Goal: Task Accomplishment & Management: Complete application form

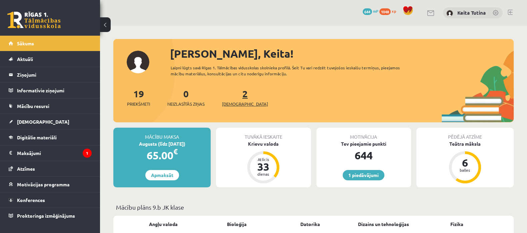
click at [235, 105] on span "[DEMOGRAPHIC_DATA]" at bounding box center [245, 104] width 46 height 7
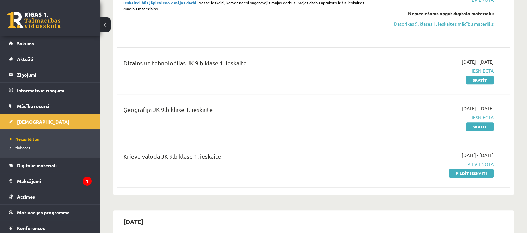
scroll to position [325, 0]
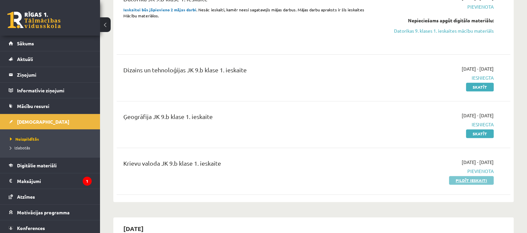
click at [467, 179] on link "Pildīt ieskaiti" at bounding box center [471, 180] width 45 height 9
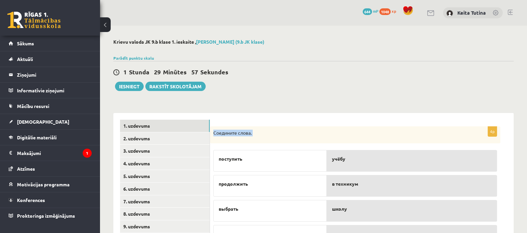
drag, startPoint x: 213, startPoint y: 133, endPoint x: 235, endPoint y: 144, distance: 24.9
click at [235, 144] on div "4p Соедините слова. поступить продолжить выбрать получить учёбу в техникум школ…" at bounding box center [355, 188] width 290 height 124
click at [315, 108] on div "**********" at bounding box center [313, 181] width 401 height 151
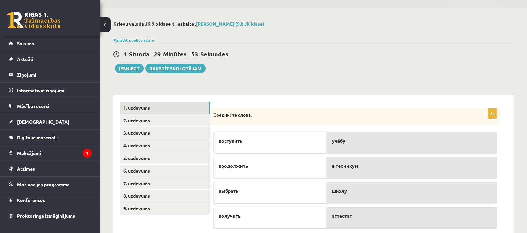
scroll to position [37, 0]
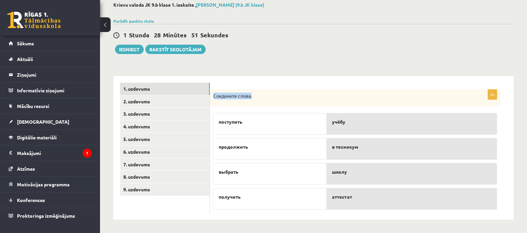
drag, startPoint x: 214, startPoint y: 95, endPoint x: 252, endPoint y: 98, distance: 37.4
click at [252, 98] on p "Соедините слова." at bounding box center [338, 96] width 250 height 7
copy p "Соедините слова."
drag, startPoint x: 218, startPoint y: 123, endPoint x: 244, endPoint y: 123, distance: 26.3
click at [244, 123] on div "поступить" at bounding box center [269, 124] width 113 height 22
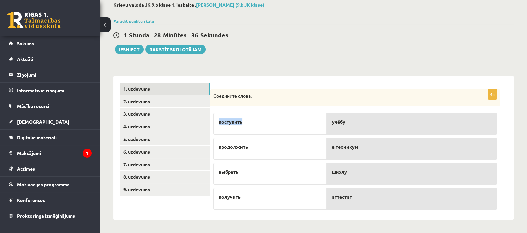
copy span "поступить"
drag, startPoint x: 215, startPoint y: 146, endPoint x: 255, endPoint y: 145, distance: 40.0
click at [255, 145] on div "продолжить" at bounding box center [269, 149] width 113 height 22
copy span "продолжить"
drag, startPoint x: 218, startPoint y: 173, endPoint x: 248, endPoint y: 174, distance: 30.0
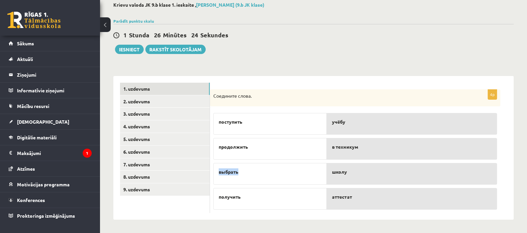
click at [248, 174] on p "выбрать" at bounding box center [270, 171] width 103 height 7
copy span "выбрать"
drag, startPoint x: 219, startPoint y: 197, endPoint x: 248, endPoint y: 199, distance: 29.4
click at [248, 199] on p "получить" at bounding box center [270, 196] width 103 height 7
copy span "получить"
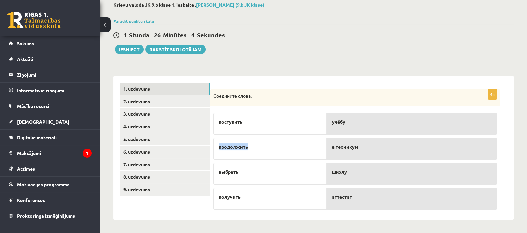
drag, startPoint x: 218, startPoint y: 148, endPoint x: 248, endPoint y: 147, distance: 29.4
click at [248, 147] on span "продолжить" at bounding box center [233, 146] width 29 height 7
copy span "продолжить"
drag, startPoint x: 218, startPoint y: 146, endPoint x: 252, endPoint y: 148, distance: 33.4
click at [252, 148] on div "продолжить" at bounding box center [269, 149] width 113 height 22
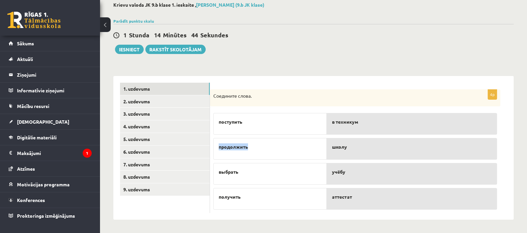
copy span "продолжить"
drag, startPoint x: 220, startPoint y: 171, endPoint x: 244, endPoint y: 171, distance: 24.0
click at [244, 171] on p "выбрать" at bounding box center [270, 171] width 103 height 7
copy span "выбрать"
drag, startPoint x: 217, startPoint y: 196, endPoint x: 242, endPoint y: 196, distance: 25.0
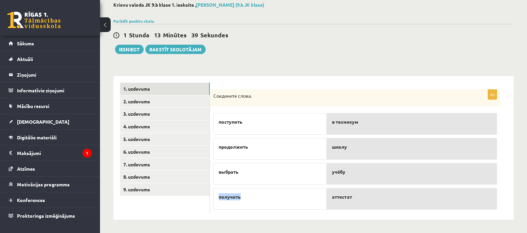
click at [242, 196] on div "получить" at bounding box center [269, 199] width 113 height 22
copy span "получить"
click at [186, 106] on link "2. uzdevums" at bounding box center [165, 101] width 90 height 12
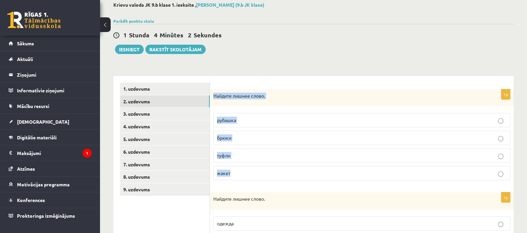
drag, startPoint x: 214, startPoint y: 94, endPoint x: 247, endPoint y: 167, distance: 80.4
click at [247, 167] on div "1p Найдите лишнее слово. рубашка брюки туфли жакет" at bounding box center [362, 137] width 304 height 97
copy div "Найдите лишнее слово. рубашка брюки туфли жакет"
click at [253, 158] on p "туфли" at bounding box center [362, 155] width 290 height 7
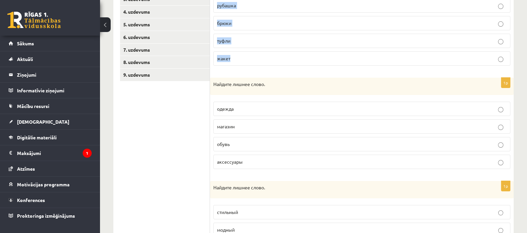
scroll to position [153, 0]
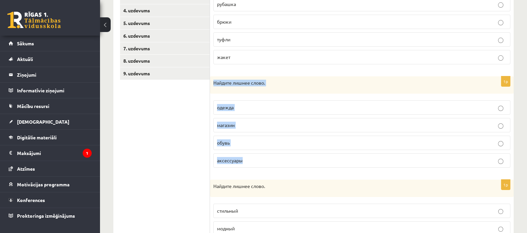
drag, startPoint x: 212, startPoint y: 82, endPoint x: 245, endPoint y: 152, distance: 77.7
click at [245, 152] on div "1p Найдите лишнее слово. одежда магазин обувь аксессуары" at bounding box center [362, 124] width 304 height 97
click at [255, 127] on p "магазин" at bounding box center [362, 125] width 290 height 7
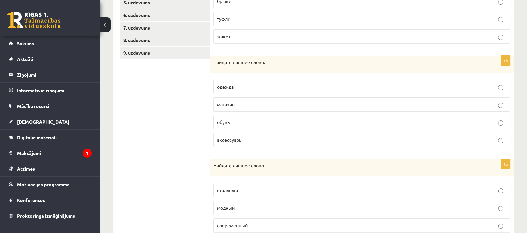
scroll to position [215, 0]
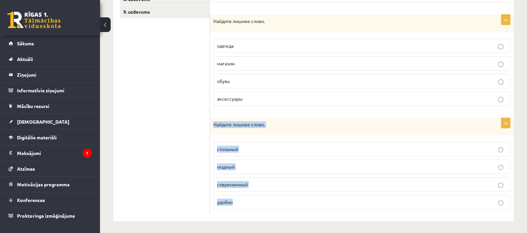
drag, startPoint x: 213, startPoint y: 122, endPoint x: 244, endPoint y: 194, distance: 78.1
click at [244, 194] on div "1p Найдите лишнее слово. стильный модный современный удобно" at bounding box center [362, 166] width 304 height 97
click at [257, 199] on p "удобно" at bounding box center [362, 202] width 290 height 7
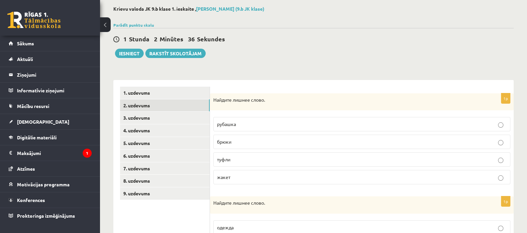
scroll to position [33, 0]
click at [198, 114] on link "3. uzdevums" at bounding box center [165, 118] width 90 height 12
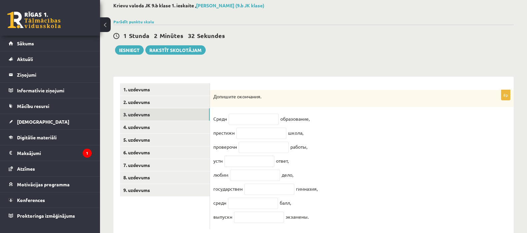
scroll to position [57, 0]
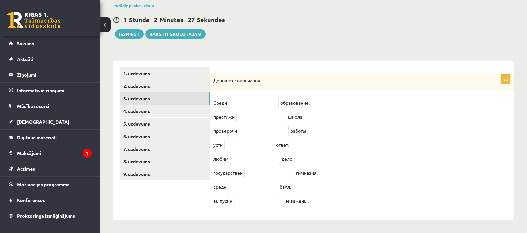
drag, startPoint x: 212, startPoint y: 74, endPoint x: 315, endPoint y: 199, distance: 162.3
click at [315, 199] on div "8p Допишите окончания. Средн образование, престижн школа, проверочн работы, уст…" at bounding box center [362, 143] width 304 height 139
click at [340, 116] on fieldset "Средн образование, престижн школа, проверочн работы, устн ответ, любим дело, го…" at bounding box center [361, 154] width 297 height 112
drag, startPoint x: 213, startPoint y: 98, endPoint x: 313, endPoint y: 98, distance: 100.4
click at [313, 98] on div "8p Допишите окончания. Средн образование, престижн школа, проверочн работы, уст…" at bounding box center [362, 143] width 304 height 139
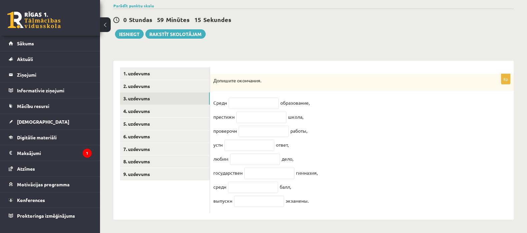
click at [342, 144] on fieldset "Средн образование, престижн школа, проверочн работы, устн ответ, любим дело, го…" at bounding box center [361, 154] width 297 height 112
click at [214, 99] on p "Средн" at bounding box center [220, 103] width 14 height 10
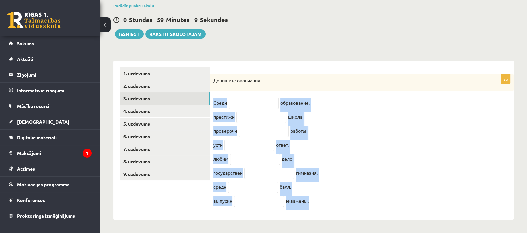
drag, startPoint x: 214, startPoint y: 98, endPoint x: 308, endPoint y: 198, distance: 137.3
click at [308, 198] on fieldset "Средн образование, престижн школа, проверочн работы, устн ответ, любим дело, го…" at bounding box center [361, 154] width 297 height 112
click at [243, 101] on input "text" at bounding box center [254, 103] width 50 height 11
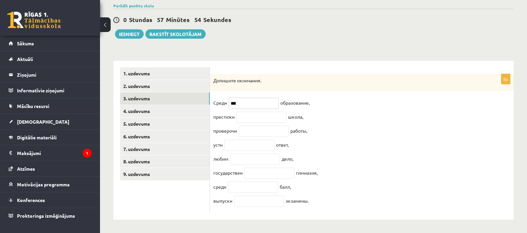
type input "***"
click at [277, 112] on input "text" at bounding box center [261, 117] width 50 height 11
drag, startPoint x: 213, startPoint y: 113, endPoint x: 232, endPoint y: 115, distance: 18.8
click at [232, 115] on div "8p Допишите окончания. Средн *** образование, престижн школа, проверочн работы,…" at bounding box center [362, 143] width 304 height 139
click at [230, 122] on fieldset "Средн *** образование, престижн школа, проверочн работы, устн ответ, любим дело…" at bounding box center [361, 154] width 297 height 112
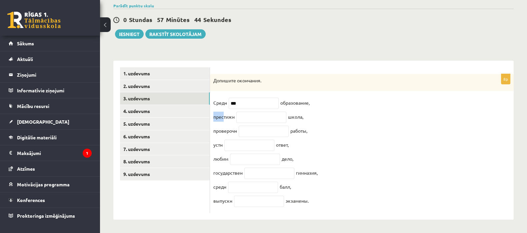
drag, startPoint x: 213, startPoint y: 115, endPoint x: 229, endPoint y: 114, distance: 16.0
click at [224, 114] on div "8p Допишите окончания. Средн *** образование, престижн школа, проверочн работы,…" at bounding box center [362, 143] width 304 height 139
drag, startPoint x: 229, startPoint y: 114, endPoint x: 233, endPoint y: 114, distance: 4.3
click at [233, 114] on p "престижн" at bounding box center [223, 117] width 21 height 10
drag, startPoint x: 214, startPoint y: 115, endPoint x: 233, endPoint y: 116, distance: 19.7
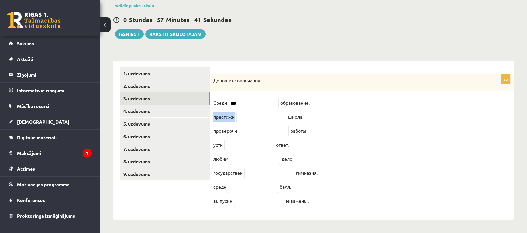
click at [233, 116] on p "престижн" at bounding box center [223, 117] width 21 height 10
drag, startPoint x: 214, startPoint y: 112, endPoint x: 307, endPoint y: 114, distance: 93.1
click at [307, 114] on fieldset "Средн *** образование, престижн школа, проверочн работы, устн ответ, любим дело…" at bounding box center [361, 154] width 297 height 112
drag, startPoint x: 214, startPoint y: 74, endPoint x: 328, endPoint y: 205, distance: 173.5
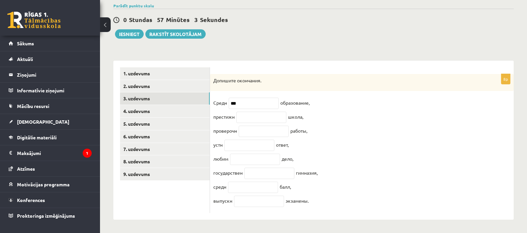
click at [328, 205] on div "8p Допишите окончания. Средн *** образование, престижн школа, проверочн работы,…" at bounding box center [362, 143] width 304 height 139
click at [248, 117] on input "text" at bounding box center [261, 117] width 50 height 11
type input "**"
click at [258, 128] on input "text" at bounding box center [264, 131] width 50 height 11
type input "**"
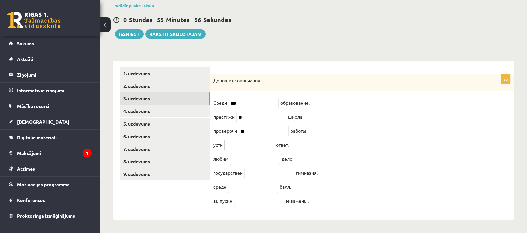
click at [232, 140] on input "text" at bounding box center [249, 145] width 50 height 11
type input "**"
click at [267, 157] on input "text" at bounding box center [255, 159] width 50 height 11
type input "**"
click at [271, 174] on input "text" at bounding box center [269, 173] width 50 height 11
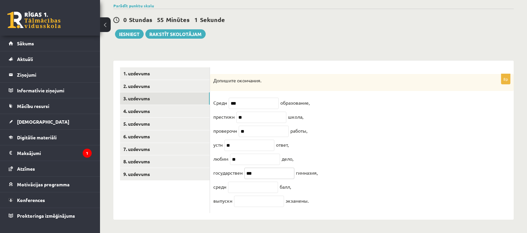
type input "***"
click at [237, 188] on input "text" at bounding box center [253, 187] width 50 height 11
click at [256, 202] on input "text" at bounding box center [259, 201] width 50 height 11
type input "**"
click at [233, 184] on input "text" at bounding box center [253, 187] width 50 height 11
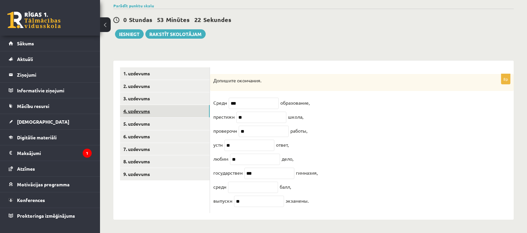
click at [168, 105] on link "4. uzdevums" at bounding box center [165, 111] width 90 height 12
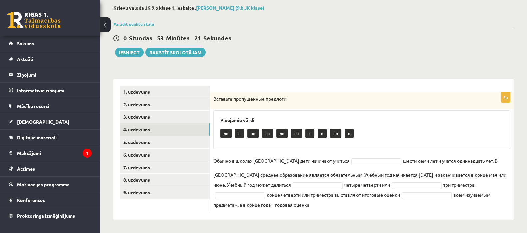
scroll to position [34, 0]
drag, startPoint x: 211, startPoint y: 96, endPoint x: 365, endPoint y: 206, distance: 188.9
click at [365, 206] on div "5p Вставьте пропущенные предлоги: Pieejamie vārdi до c по на до на c в по в Обы…" at bounding box center [362, 153] width 304 height 121
click at [378, 132] on div "до c по на до на c в по в" at bounding box center [361, 135] width 283 height 16
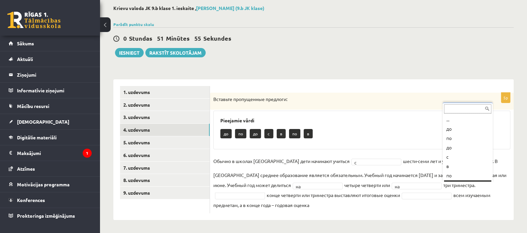
scroll to position [8, 0]
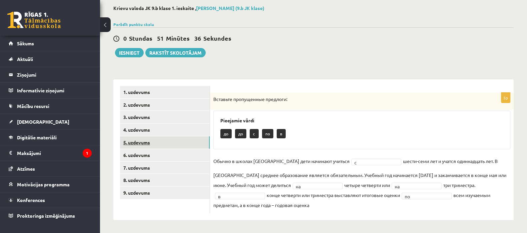
click at [149, 148] on link "5. uzdevums" at bounding box center [165, 142] width 90 height 12
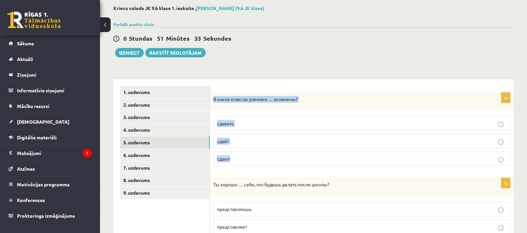
drag, startPoint x: 213, startPoint y: 99, endPoint x: 236, endPoint y: 169, distance: 74.0
click at [236, 169] on div "1p В каких классах ученики … экзамены? сдавать сдаёт сдают" at bounding box center [362, 132] width 304 height 79
drag, startPoint x: 213, startPoint y: 99, endPoint x: 228, endPoint y: 156, distance: 58.2
click at [228, 156] on div "1p В каких классах ученики … экзамены? сдавать сдаёт сдают" at bounding box center [362, 132] width 304 height 79
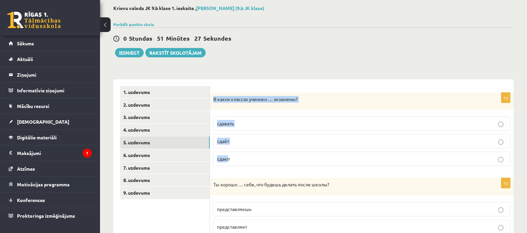
click at [213, 97] on p "В каких классах ученики … экзамены?" at bounding box center [345, 99] width 264 height 7
drag, startPoint x: 213, startPoint y: 97, endPoint x: 236, endPoint y: 171, distance: 77.0
click at [236, 171] on div "1p В каких классах ученики … экзамены? сдавать сдаёт сдают" at bounding box center [362, 132] width 304 height 79
click at [265, 154] on label "сдают" at bounding box center [361, 159] width 297 height 14
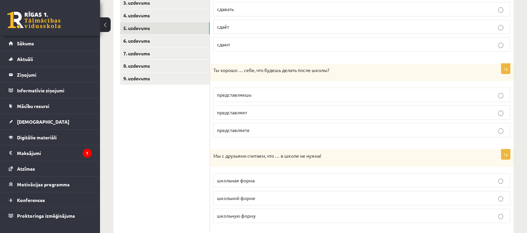
scroll to position [166, 0]
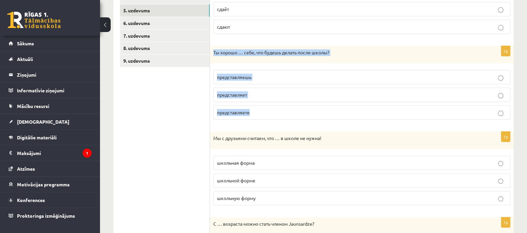
drag, startPoint x: 214, startPoint y: 52, endPoint x: 257, endPoint y: 104, distance: 68.0
click at [257, 104] on div "1p Ты хорошо … себе, что будешь делать после школы? представляешь представляет …" at bounding box center [362, 85] width 304 height 79
click at [267, 74] on p "представляешь" at bounding box center [362, 77] width 290 height 7
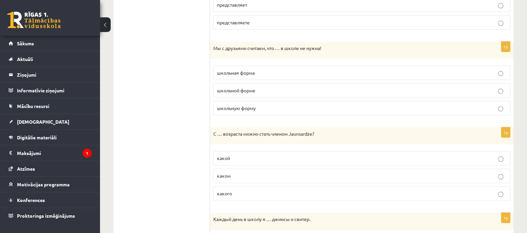
scroll to position [253, 0]
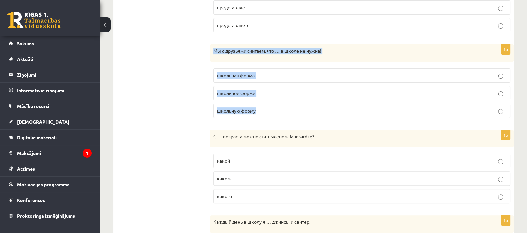
drag, startPoint x: 213, startPoint y: 49, endPoint x: 280, endPoint y: 102, distance: 85.0
click at [280, 102] on div "1p Мы с друзьями считаем, что … в школе не нужна! школьная форма школьной форме…" at bounding box center [362, 83] width 304 height 79
click at [266, 68] on label "школьная форма" at bounding box center [361, 75] width 297 height 14
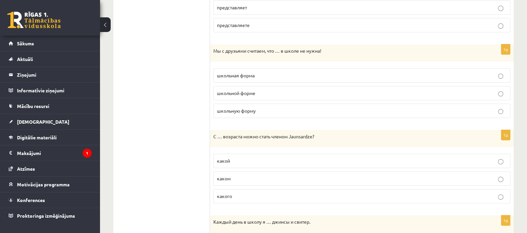
click at [215, 134] on div "С … возраста можно стать членом Jaunsardze?" at bounding box center [362, 138] width 304 height 17
drag, startPoint x: 214, startPoint y: 134, endPoint x: 240, endPoint y: 195, distance: 66.2
click at [240, 195] on div "1p С … возраста можно стать членом Jaunsardze? какой каком какого" at bounding box center [362, 169] width 304 height 79
click at [313, 189] on label "какого" at bounding box center [361, 196] width 297 height 14
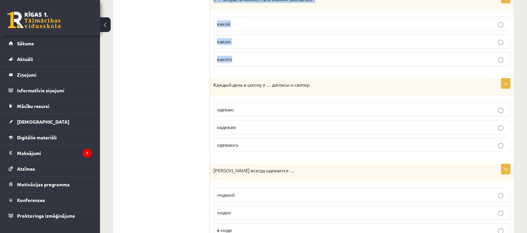
scroll to position [397, 0]
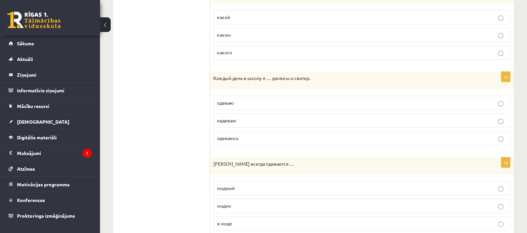
click at [214, 75] on div "Каждый день в школу я … джинсы и свитер." at bounding box center [362, 80] width 304 height 17
click at [212, 73] on div "Каждый день в школу я … джинсы и свитер." at bounding box center [362, 80] width 304 height 17
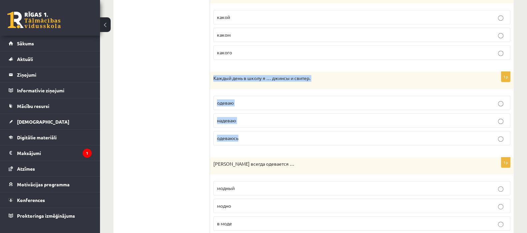
drag, startPoint x: 213, startPoint y: 76, endPoint x: 248, endPoint y: 132, distance: 66.4
click at [248, 132] on div "1p Каждый день в школу я … джинсы и свитер. одеваю надеваю одеваюсь" at bounding box center [362, 111] width 304 height 79
click at [261, 114] on label "надеваю" at bounding box center [361, 120] width 297 height 14
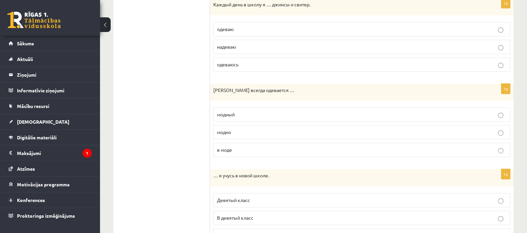
scroll to position [472, 0]
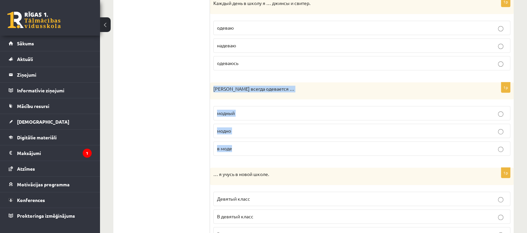
drag, startPoint x: 213, startPoint y: 84, endPoint x: 255, endPoint y: 144, distance: 72.8
click at [255, 144] on div "1p Марина всегда одевается … модный модно в моде" at bounding box center [362, 121] width 304 height 79
click at [259, 124] on label "модно" at bounding box center [361, 131] width 297 height 14
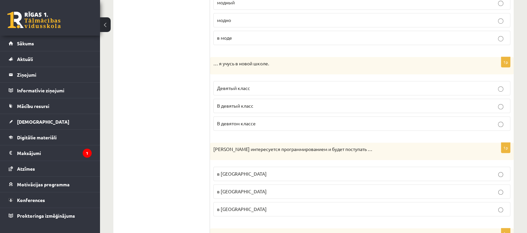
scroll to position [584, 0]
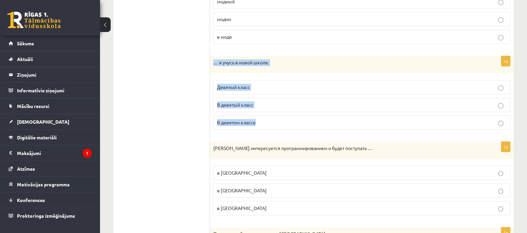
drag, startPoint x: 212, startPoint y: 58, endPoint x: 270, endPoint y: 124, distance: 87.9
click at [270, 124] on div "1p … я учусь в новой школе. Девятый класс В девятый класс В девятом классе" at bounding box center [362, 95] width 304 height 79
click at [250, 120] on span "В девятом классе" at bounding box center [236, 122] width 39 height 6
click at [272, 92] on label "Девятый класс" at bounding box center [361, 87] width 297 height 14
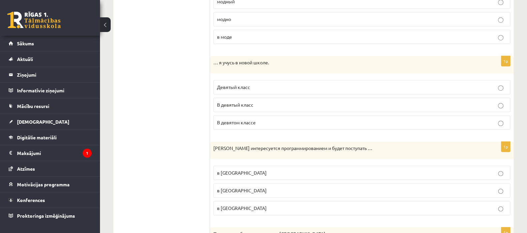
click at [491, 101] on p "В девятый класс" at bounding box center [362, 104] width 290 height 7
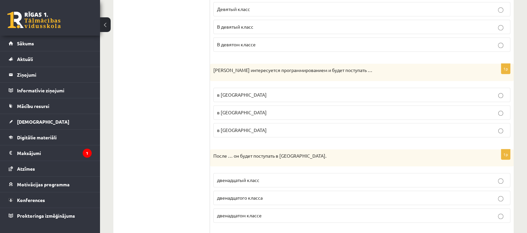
scroll to position [667, 0]
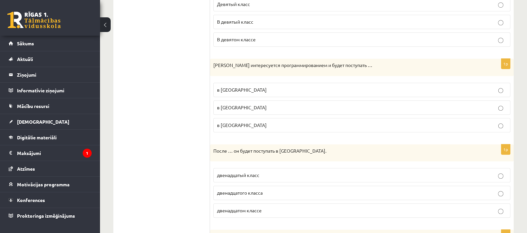
drag, startPoint x: 212, startPoint y: 61, endPoint x: 315, endPoint y: 131, distance: 124.1
click at [315, 131] on div "1p Марк интересуется программированием и будет поступать … в Рижском Техническо…" at bounding box center [362, 98] width 304 height 79
click at [304, 104] on p "в Рижский Технический университет" at bounding box center [362, 107] width 290 height 7
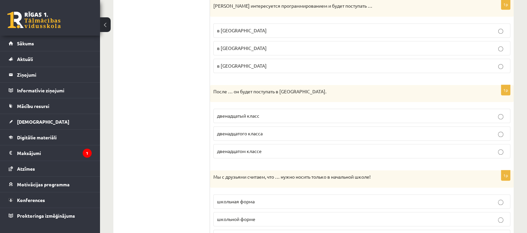
scroll to position [727, 0]
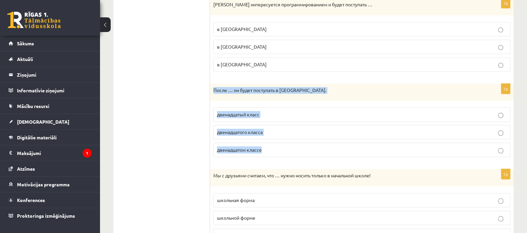
drag, startPoint x: 214, startPoint y: 88, endPoint x: 264, endPoint y: 158, distance: 86.2
click at [264, 158] on div "1p После … он будет поступать в Спортивную академию. двенадцатый класс двенадца…" at bounding box center [362, 123] width 304 height 79
click at [290, 125] on label "двенадцатого класса" at bounding box center [361, 132] width 297 height 14
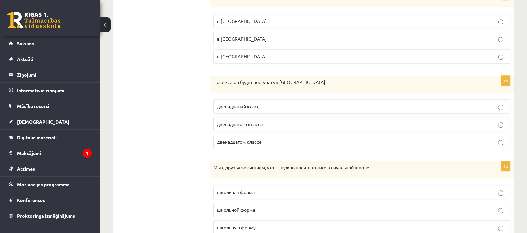
scroll to position [759, 0]
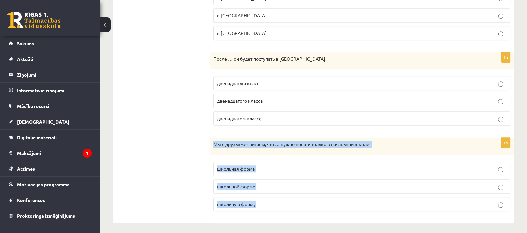
drag, startPoint x: 212, startPoint y: 137, endPoint x: 311, endPoint y: 201, distance: 117.8
click at [311, 201] on div "1p Мы с друзьями считаем, что … нужно носить только в начальной школе! школьная…" at bounding box center [362, 177] width 304 height 79
click at [264, 203] on p "школьную форму" at bounding box center [362, 204] width 290 height 7
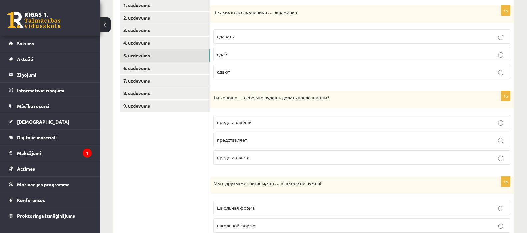
scroll to position [114, 0]
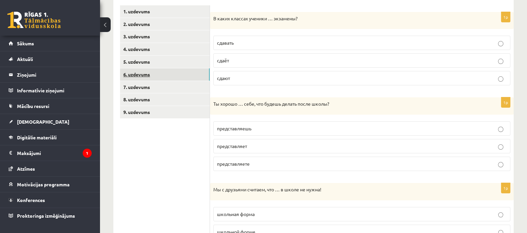
click at [170, 71] on link "6. uzdevums" at bounding box center [165, 74] width 90 height 12
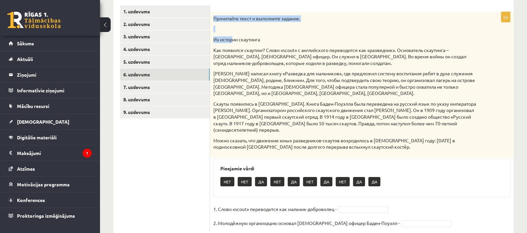
drag, startPoint x: 215, startPoint y: 18, endPoint x: 237, endPoint y: 38, distance: 29.6
click at [235, 37] on div "Прочитайте текст и выполните задание. Из истории скаутинга Как появился скаутин…" at bounding box center [362, 85] width 304 height 146
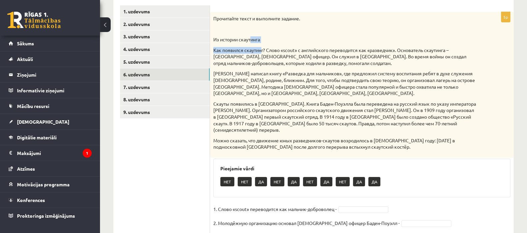
drag, startPoint x: 252, startPoint y: 40, endPoint x: 261, endPoint y: 47, distance: 11.6
click at [261, 47] on div "Прочитайте текст и выполните задание. Из истории скаутинга Как появился скаутин…" at bounding box center [362, 85] width 304 height 146
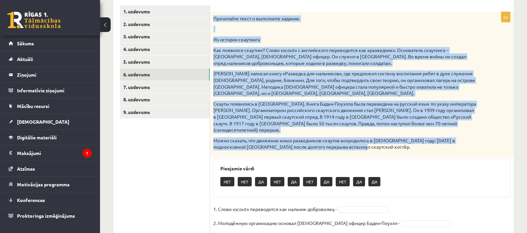
drag, startPoint x: 213, startPoint y: 18, endPoint x: 367, endPoint y: 132, distance: 191.4
click at [367, 132] on div "Прочитайте текст и выполните задание. Из истории скаутинга Как появился скаутин…" at bounding box center [362, 85] width 304 height 146
click at [326, 28] on p at bounding box center [345, 29] width 264 height 7
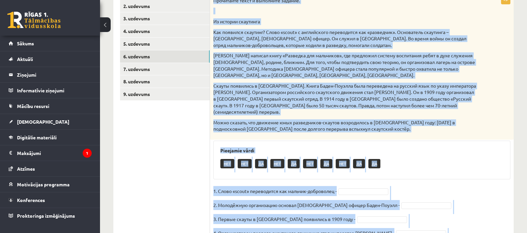
scroll to position [165, 0]
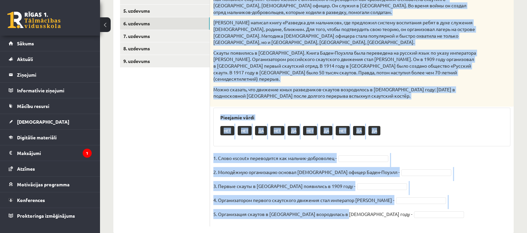
drag, startPoint x: 213, startPoint y: 18, endPoint x: 342, endPoint y: 231, distance: 248.5
click at [342, 231] on div "Krievu valoda JK 9.b klase 1. ieskaite , Keita Tutina (9.b JK klase) Parādīt pu…" at bounding box center [313, 53] width 427 height 386
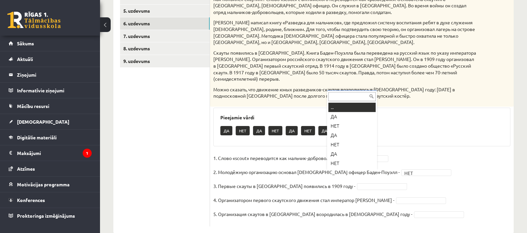
scroll to position [8, 0]
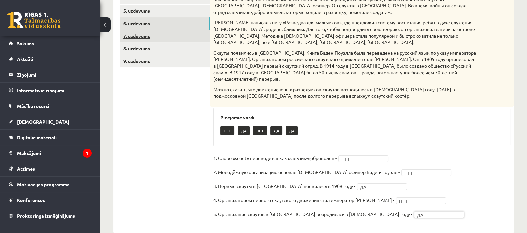
click at [199, 32] on link "7. uzdevums" at bounding box center [165, 36] width 90 height 12
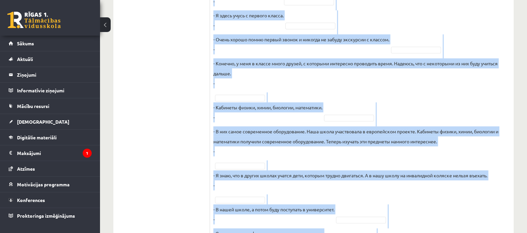
scroll to position [402, 0]
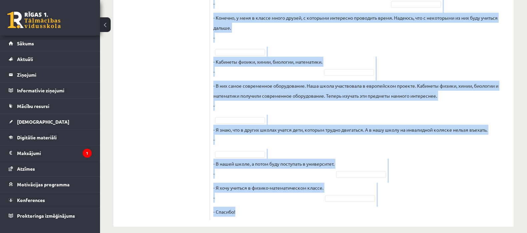
drag, startPoint x: 213, startPoint y: 59, endPoint x: 315, endPoint y: 233, distance: 202.1
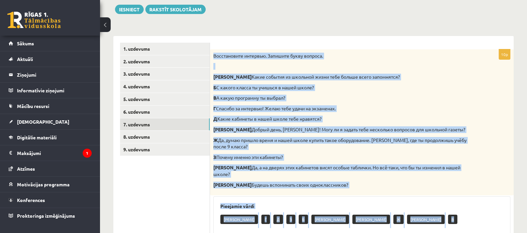
scroll to position [75, 0]
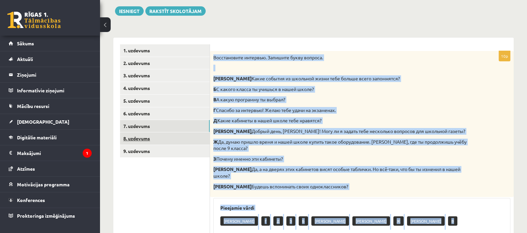
click at [200, 141] on link "8. uzdevums" at bounding box center [165, 138] width 90 height 12
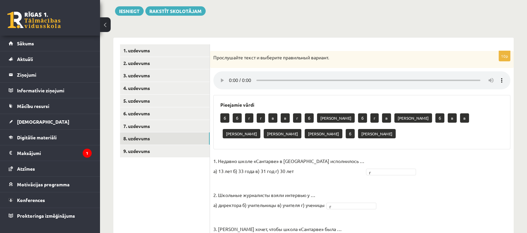
scroll to position [87, 0]
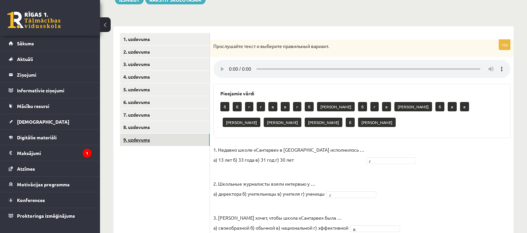
click at [197, 142] on link "9. uzdevums" at bounding box center [165, 140] width 90 height 12
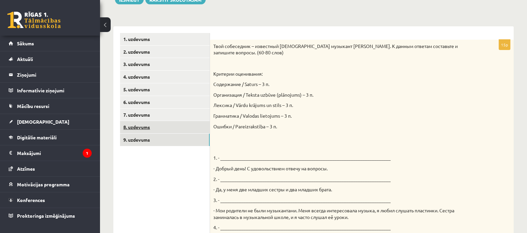
scroll to position [0, 0]
click at [187, 129] on link "8. uzdevums" at bounding box center [165, 127] width 90 height 12
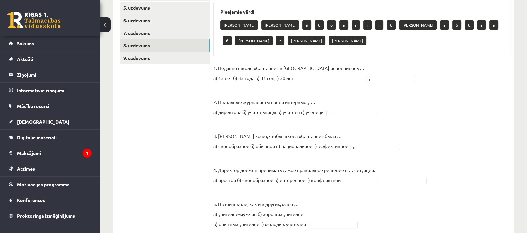
scroll to position [260, 0]
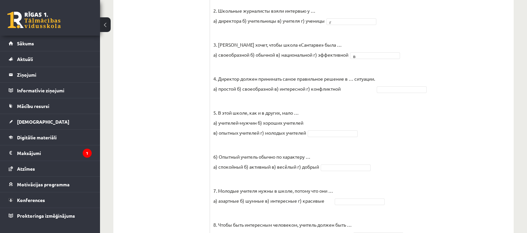
click at [393, 70] on fieldset "1. Недавно школе «Сантарве» в Клайпеде исполнилось … а) 13 лет б) 33 года в) 31…" at bounding box center [361, 142] width 297 height 340
click at [340, 156] on fieldset "1. Недавно школе «Сантарве» в Клайпеде исполнилось … а) 13 лет б) 33 года в) 31…" at bounding box center [361, 142] width 297 height 340
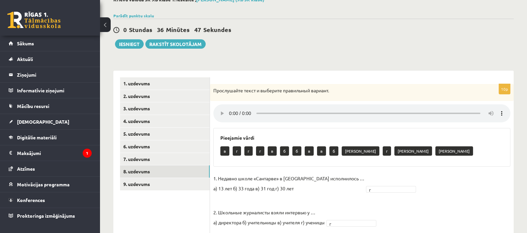
scroll to position [49, 0]
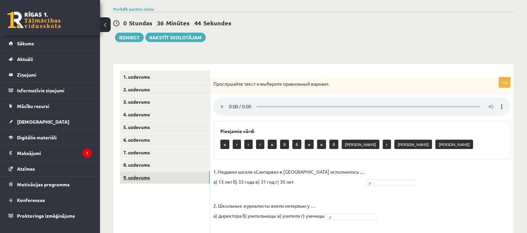
click at [191, 180] on link "9. uzdevums" at bounding box center [165, 177] width 90 height 12
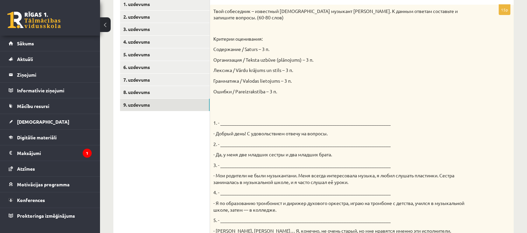
scroll to position [113, 0]
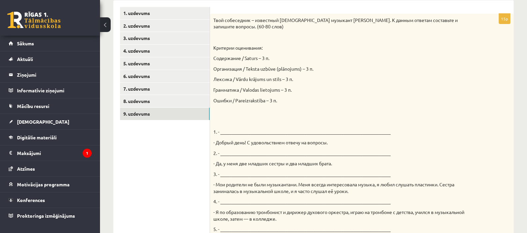
click at [213, 17] on div "Твой собеседник – известный латвийский музыкант Интарс Бусулис. К данным ответа…" at bounding box center [362, 192] width 304 height 356
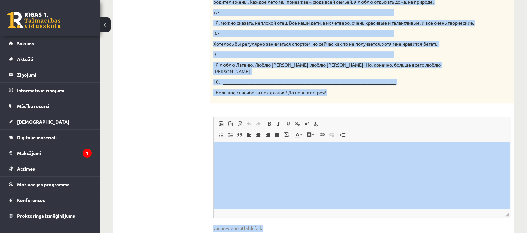
scroll to position [421, 0]
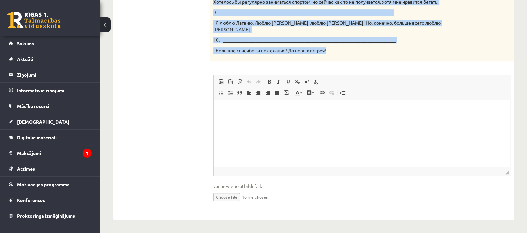
drag, startPoint x: 213, startPoint y: 17, endPoint x: 362, endPoint y: 44, distance: 151.9
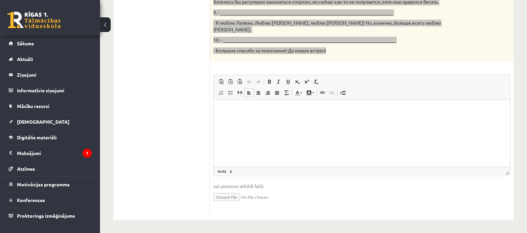
click at [246, 120] on html at bounding box center [362, 110] width 296 height 20
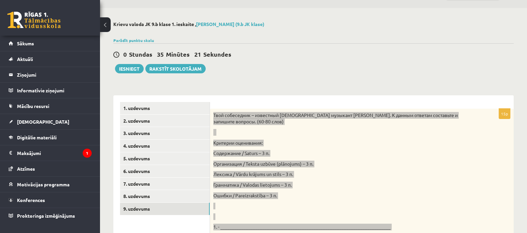
scroll to position [13, 0]
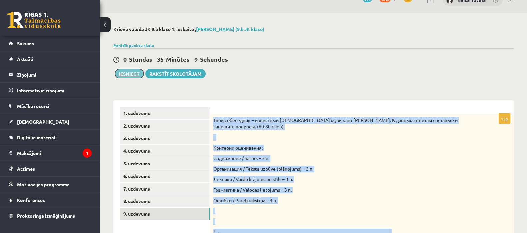
click at [132, 72] on button "Iesniegt" at bounding box center [129, 73] width 29 height 9
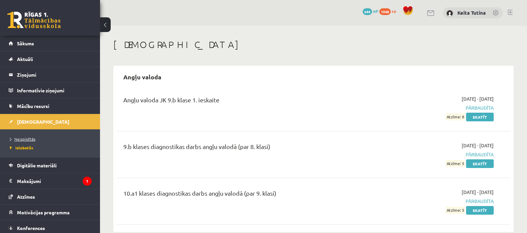
click at [27, 137] on span "Neizpildītās" at bounding box center [22, 138] width 25 height 5
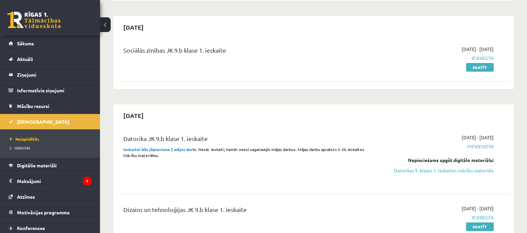
scroll to position [199, 0]
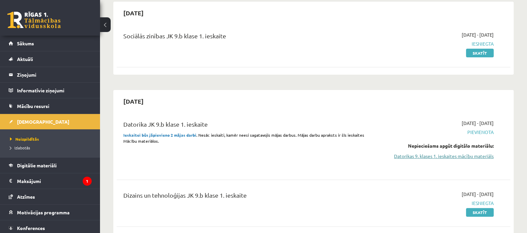
click at [468, 158] on link "Datorikas 9. klases 1. ieskaites mācību materiāls" at bounding box center [435, 156] width 117 height 7
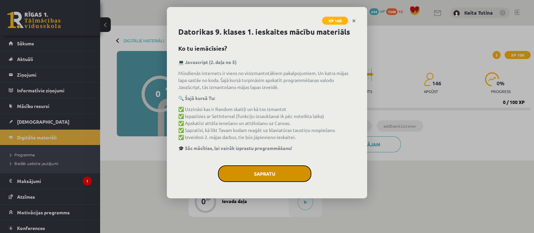
click at [277, 169] on button "Sapratu" at bounding box center [264, 173] width 93 height 17
